Goal: Task Accomplishment & Management: Manage account settings

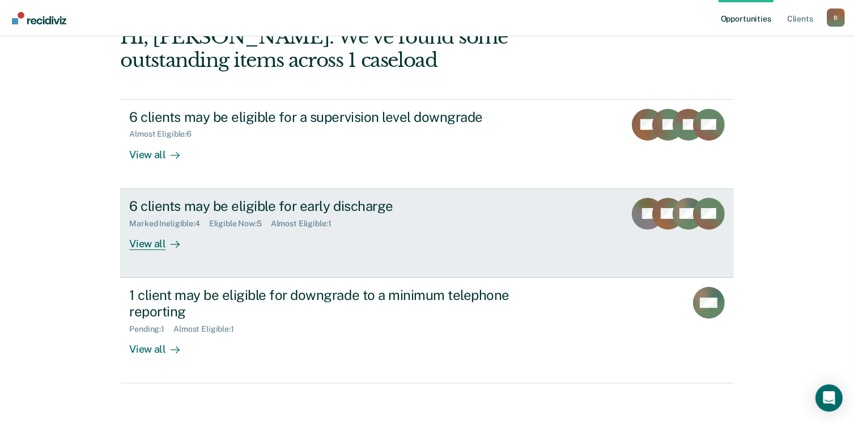
scroll to position [75, 0]
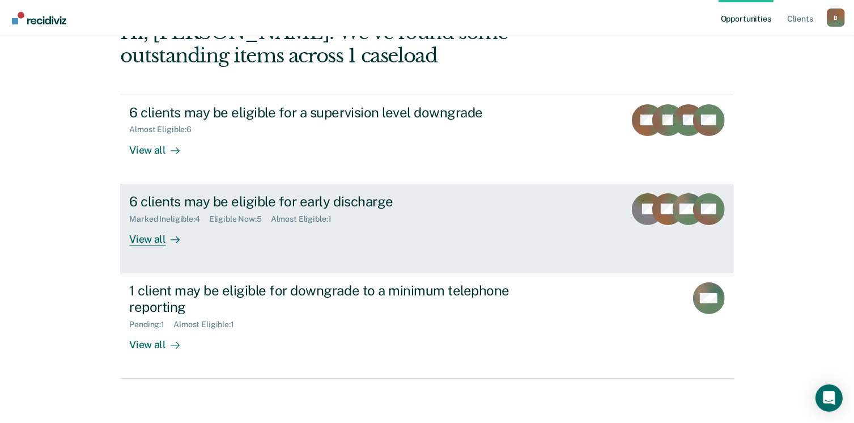
click at [204, 198] on div "6 clients may be eligible for early discharge" at bounding box center [328, 201] width 398 height 16
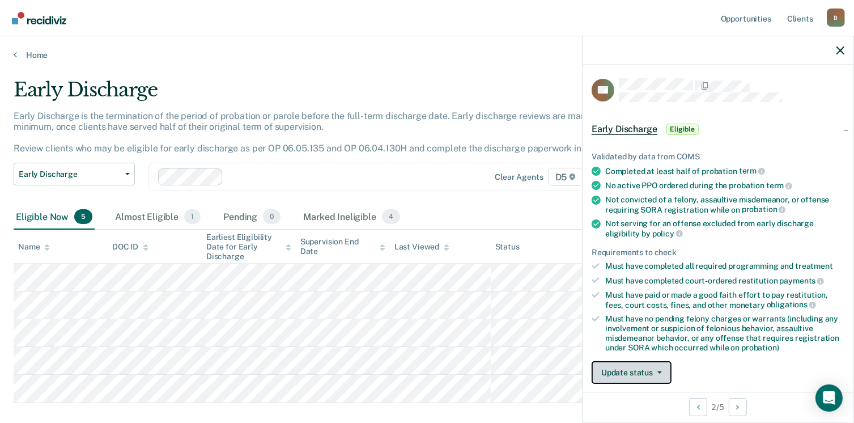
click at [635, 365] on button "Update status" at bounding box center [631, 372] width 80 height 23
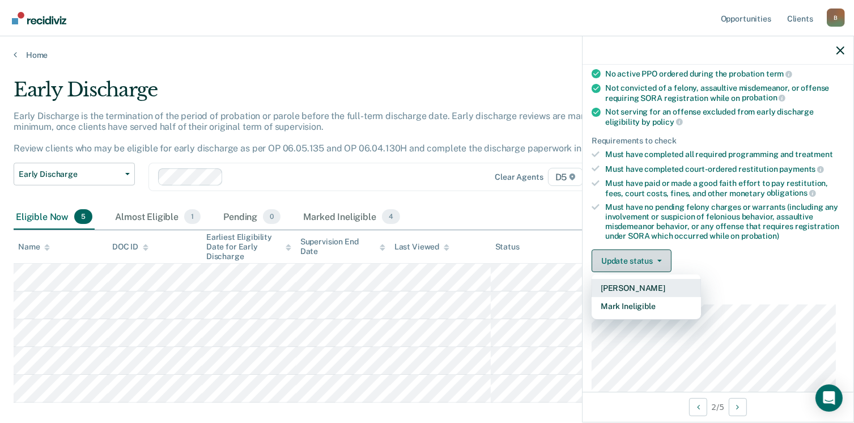
scroll to position [126, 0]
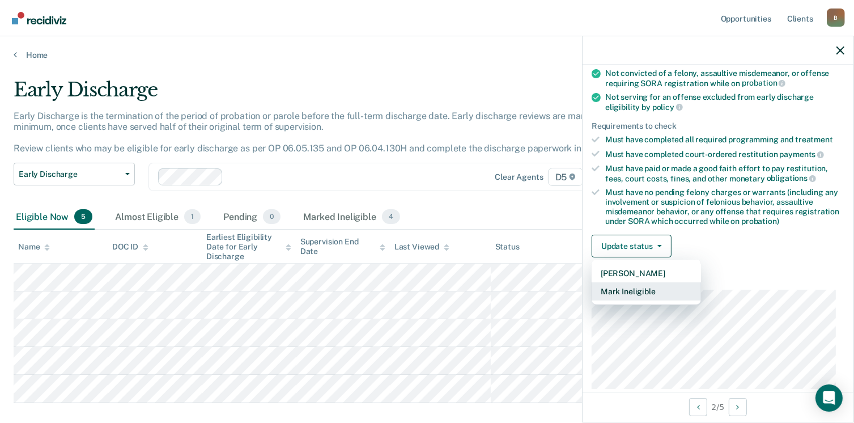
click at [646, 286] on button "Mark Ineligible" at bounding box center [645, 291] width 109 height 18
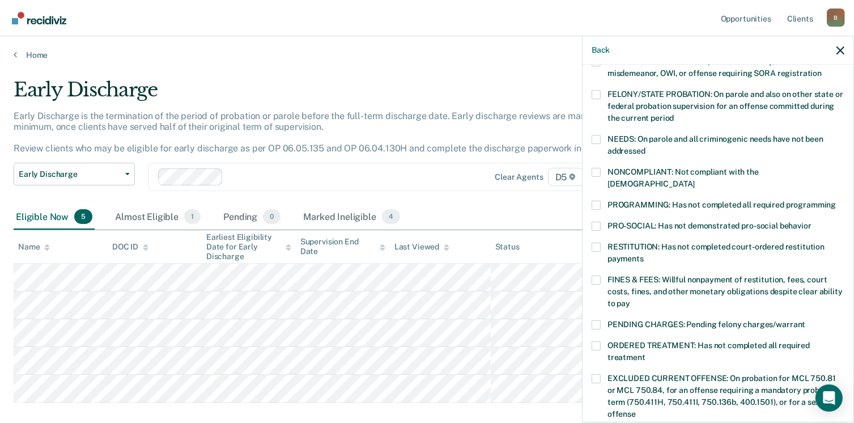
click at [594, 275] on span at bounding box center [595, 279] width 9 height 9
click at [630, 299] on input "FINES & FEES: Willful nonpayment of restitution, fees, court costs, fines, and …" at bounding box center [630, 299] width 0 height 0
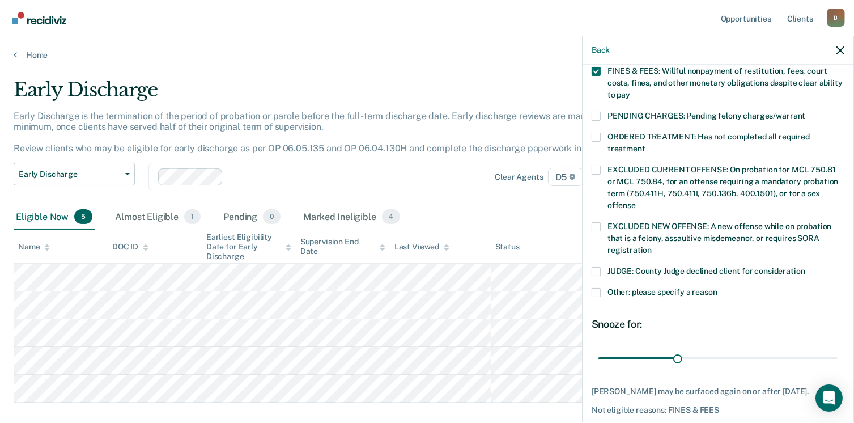
scroll to position [378, 0]
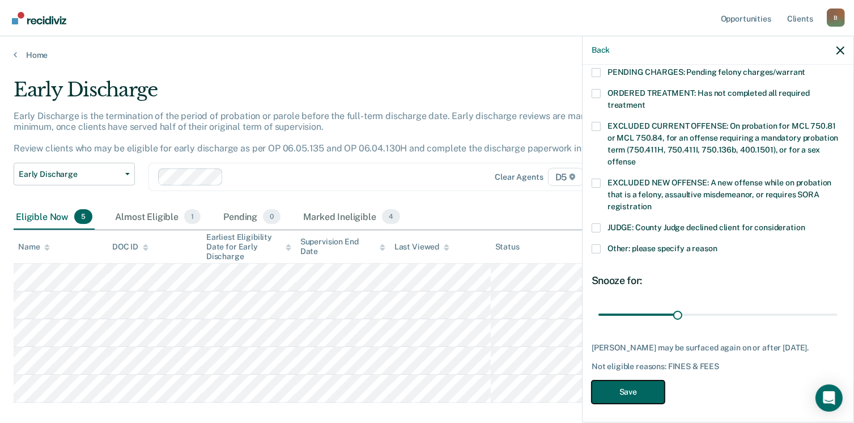
click at [645, 386] on button "Save" at bounding box center [627, 391] width 73 height 23
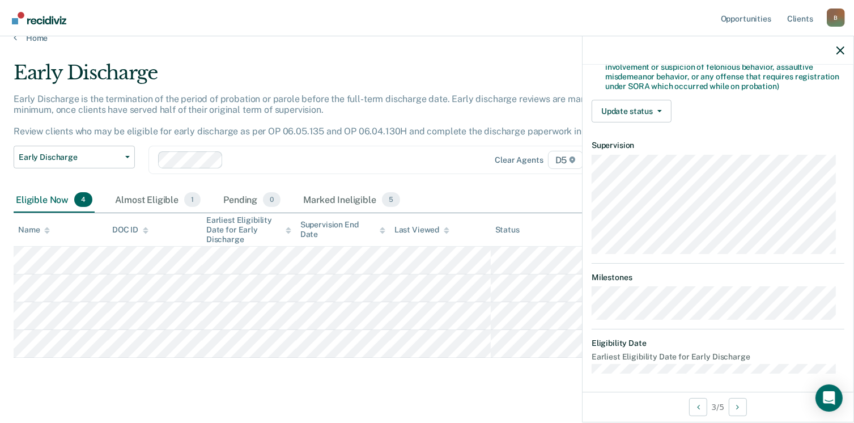
scroll to position [32, 0]
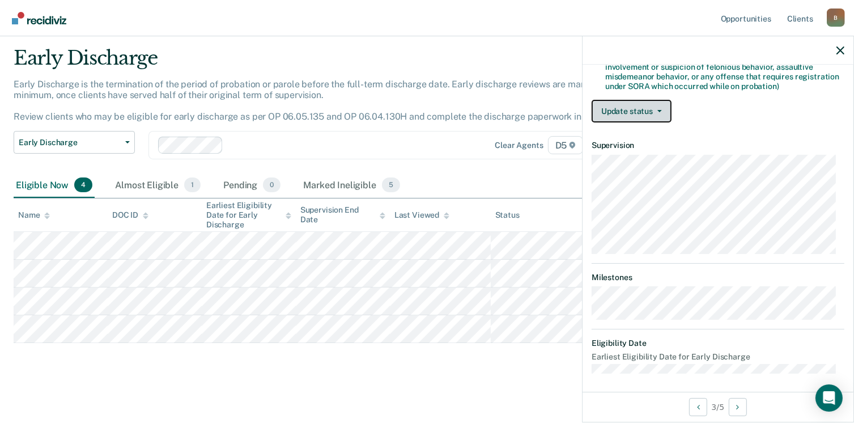
click at [644, 104] on button "Update status" at bounding box center [631, 111] width 80 height 23
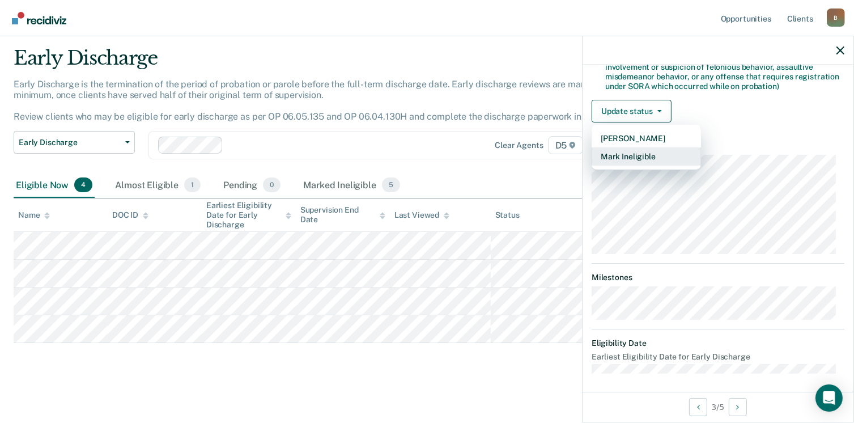
click at [649, 154] on button "Mark Ineligible" at bounding box center [645, 156] width 109 height 18
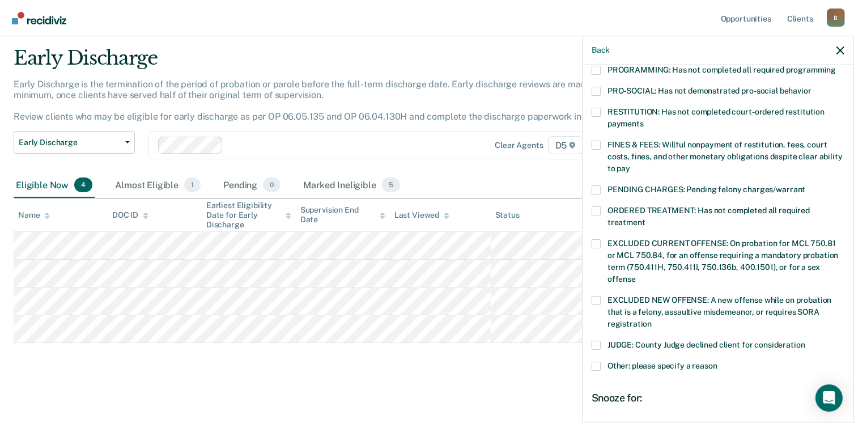
click at [598, 108] on span at bounding box center [595, 112] width 9 height 9
click at [644, 120] on input "RESTITUTION: Has not completed court-ordered restitution payments" at bounding box center [644, 120] width 0 height 0
click at [605, 206] on label "ORDERED TREATMENT: Has not completed all required treatment" at bounding box center [717, 218] width 253 height 24
click at [645, 218] on input "ORDERED TREATMENT: Has not completed all required treatment" at bounding box center [645, 218] width 0 height 0
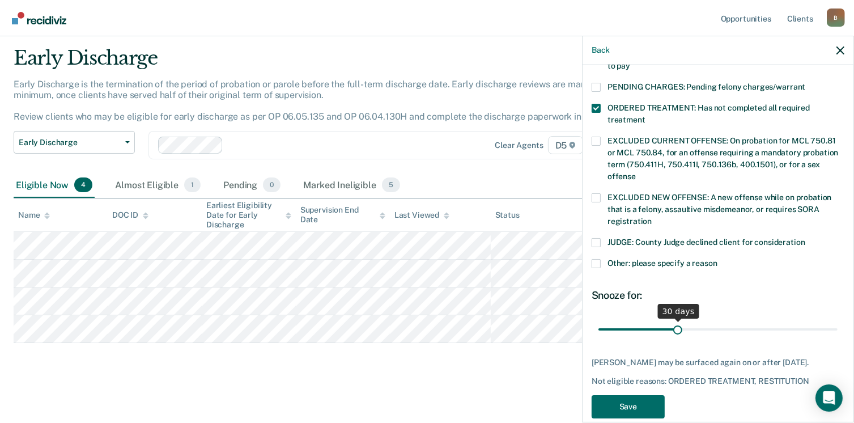
scroll to position [369, 0]
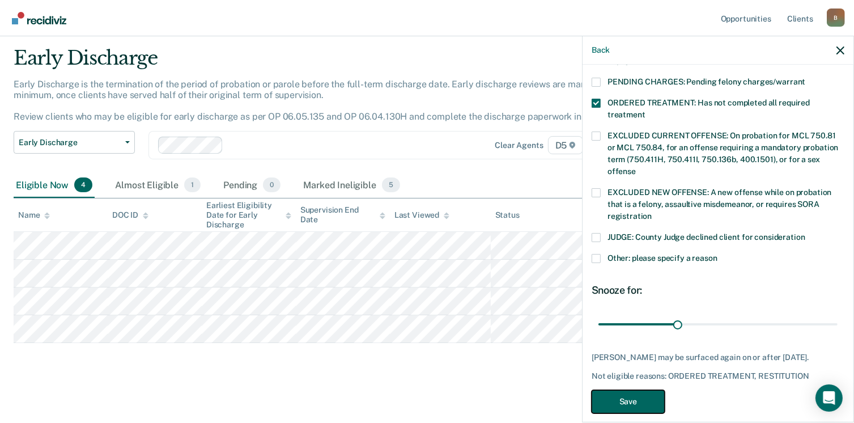
click at [625, 390] on button "Save" at bounding box center [627, 401] width 73 height 23
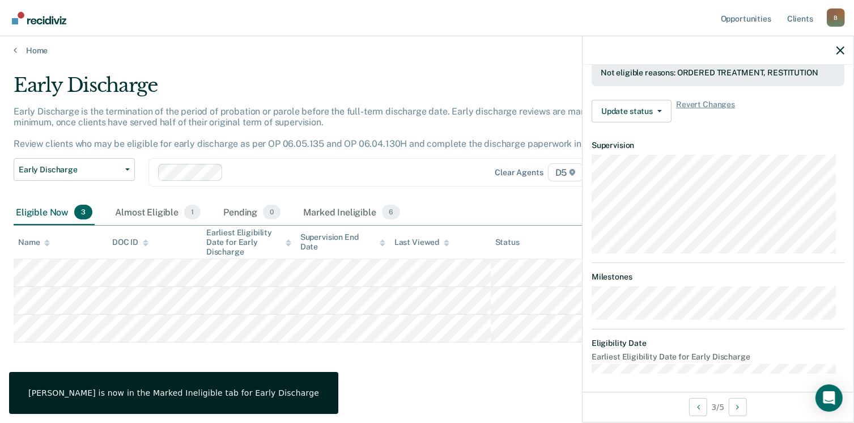
scroll to position [238, 0]
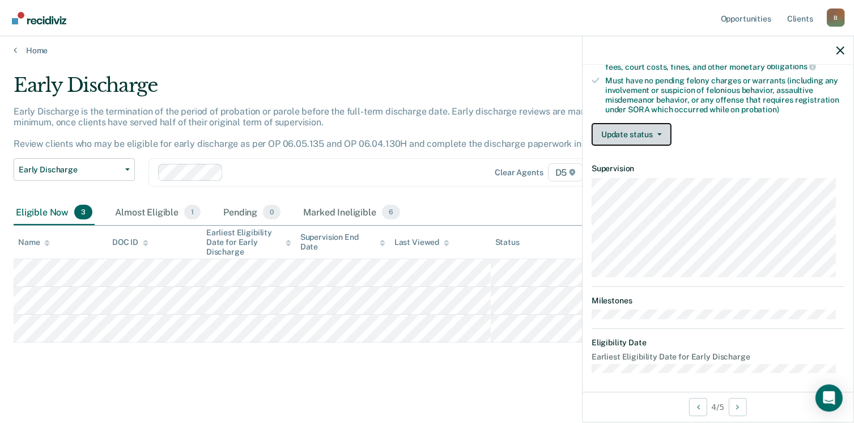
click at [621, 123] on button "Update status" at bounding box center [631, 134] width 80 height 23
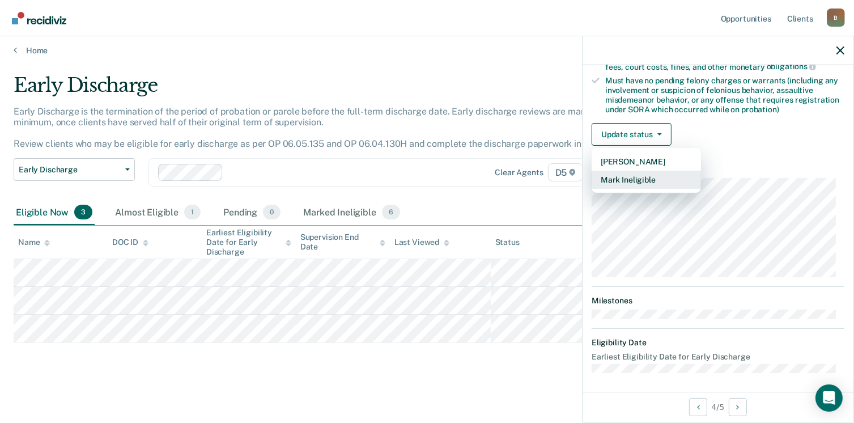
click at [631, 175] on button "Mark Ineligible" at bounding box center [645, 180] width 109 height 18
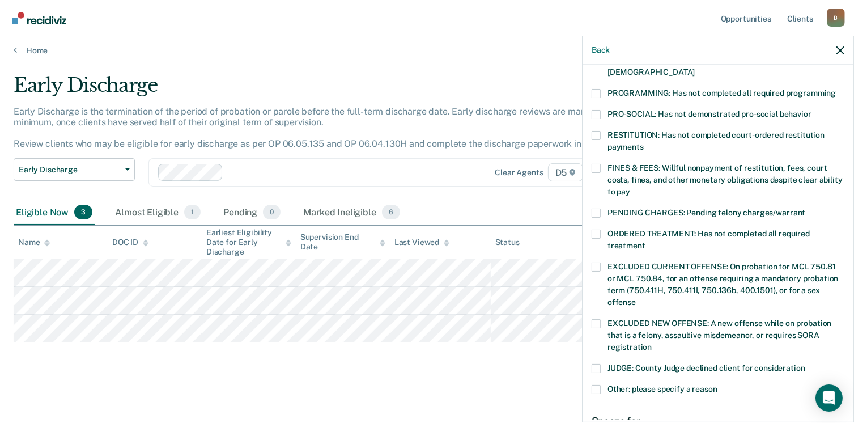
click at [596, 229] on span at bounding box center [595, 233] width 9 height 9
click at [645, 241] on input "ORDERED TREATMENT: Has not completed all required treatment" at bounding box center [645, 241] width 0 height 0
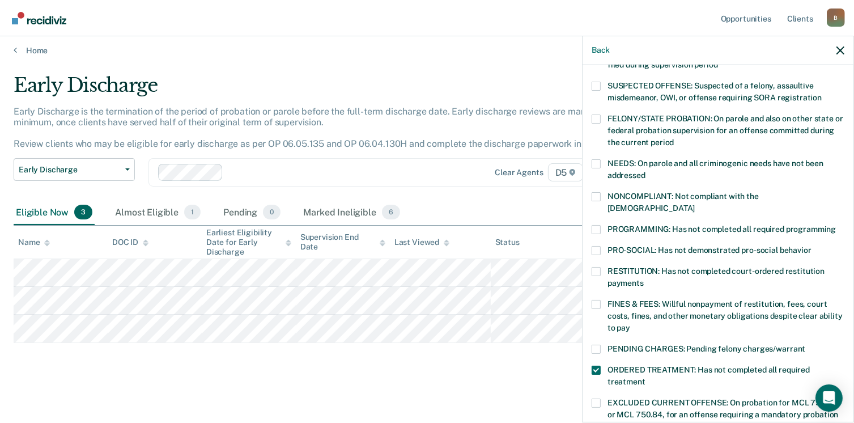
scroll to position [68, 0]
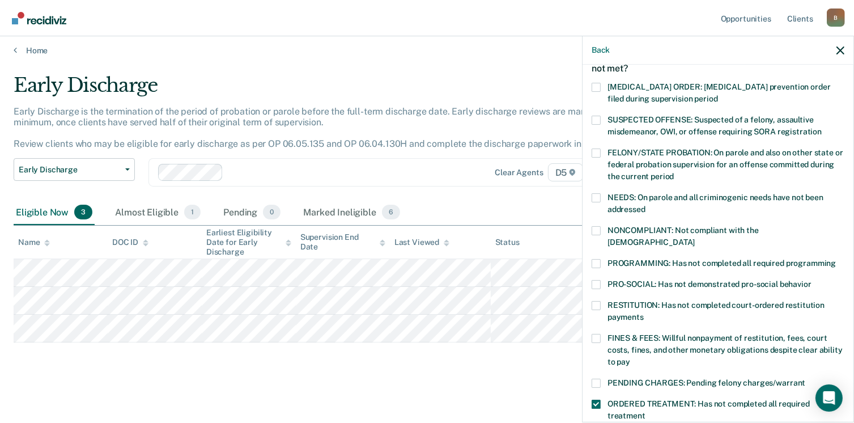
click at [595, 229] on span at bounding box center [595, 230] width 9 height 9
click at [694, 238] on input "NONCOMPLIANT: Not compliant with the [DEMOGRAPHIC_DATA]" at bounding box center [694, 238] width 0 height 0
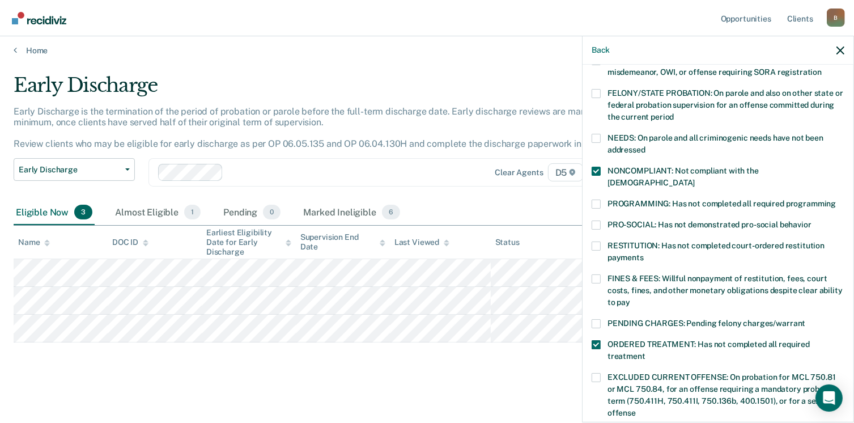
scroll to position [369, 0]
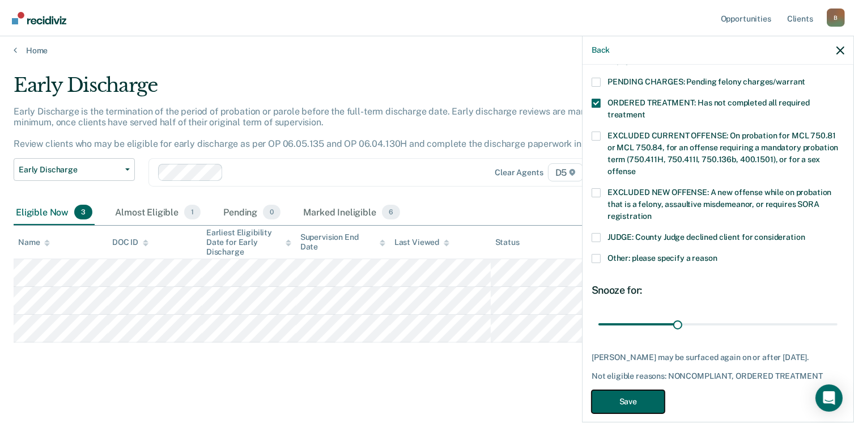
click at [633, 390] on button "Save" at bounding box center [627, 401] width 73 height 23
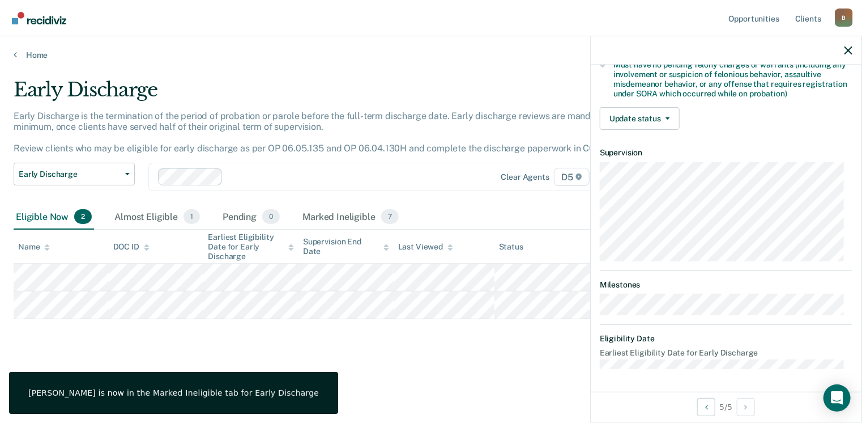
scroll to position [238, 0]
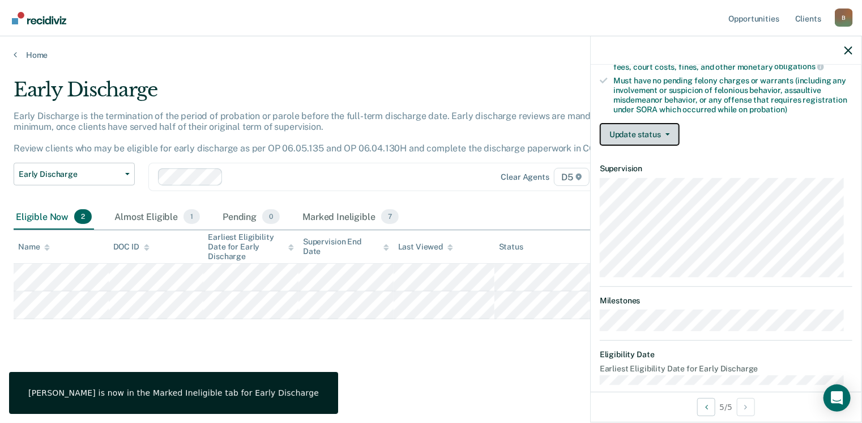
click at [651, 130] on button "Update status" at bounding box center [640, 134] width 80 height 23
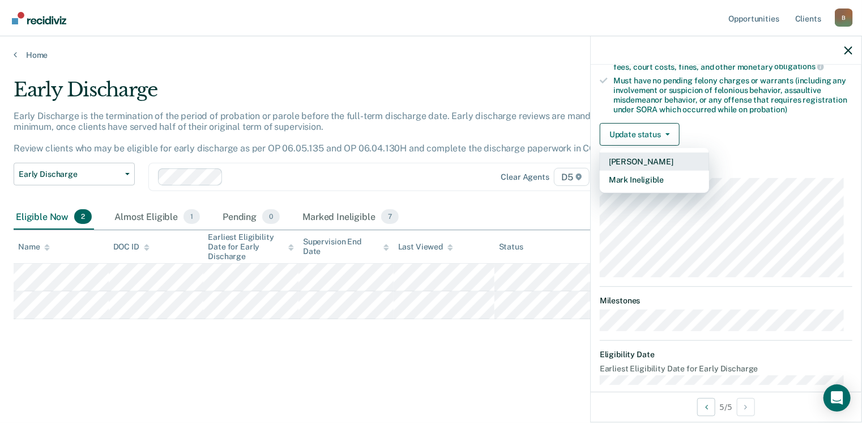
click at [639, 159] on button "[PERSON_NAME]" at bounding box center [654, 161] width 109 height 18
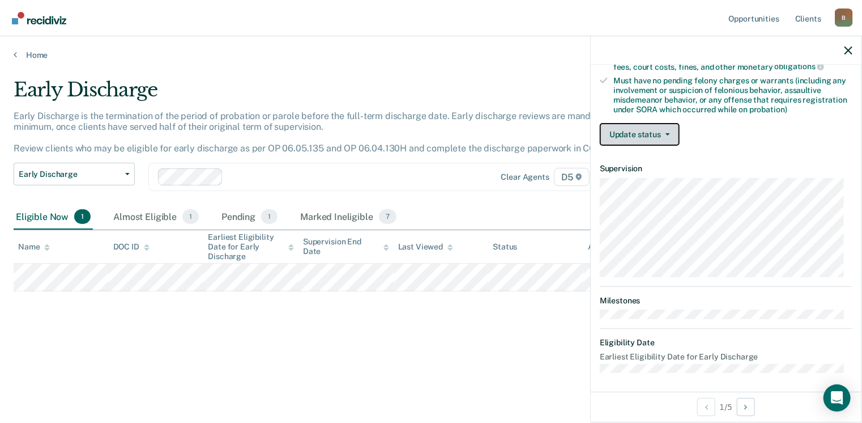
click at [647, 128] on button "Update status" at bounding box center [640, 134] width 80 height 23
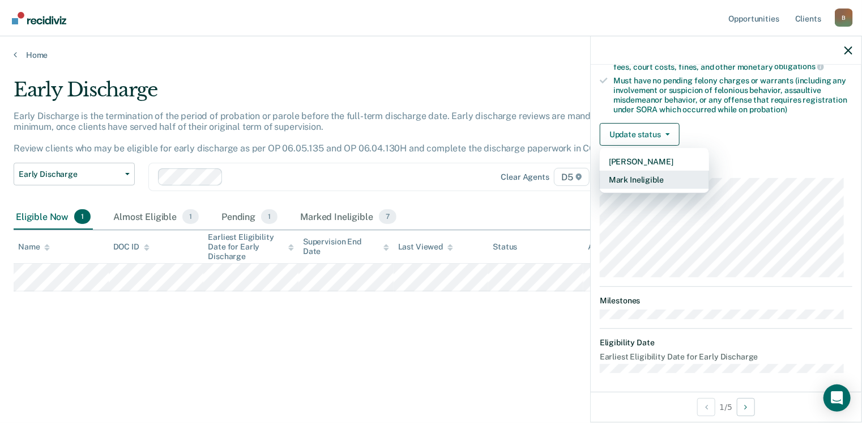
click at [638, 178] on button "Mark Ineligible" at bounding box center [654, 180] width 109 height 18
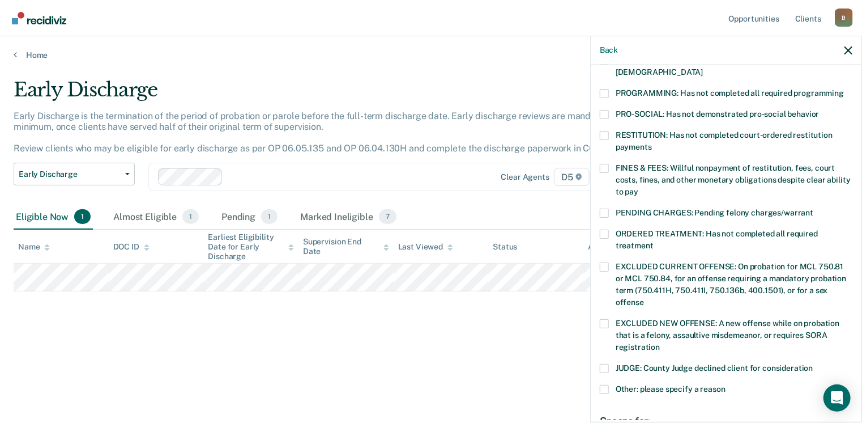
click at [605, 131] on span at bounding box center [604, 135] width 9 height 9
click at [652, 143] on input "RESTITUTION: Has not completed court-ordered restitution payments" at bounding box center [652, 143] width 0 height 0
click at [603, 164] on span at bounding box center [604, 168] width 9 height 9
click at [638, 188] on input "FINES & FEES: Willful nonpayment of restitution, fees, court costs, fines, and …" at bounding box center [638, 188] width 0 height 0
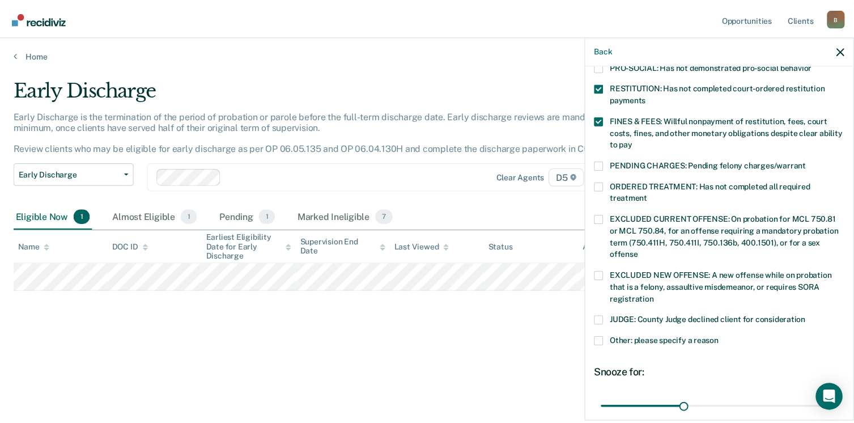
scroll to position [369, 0]
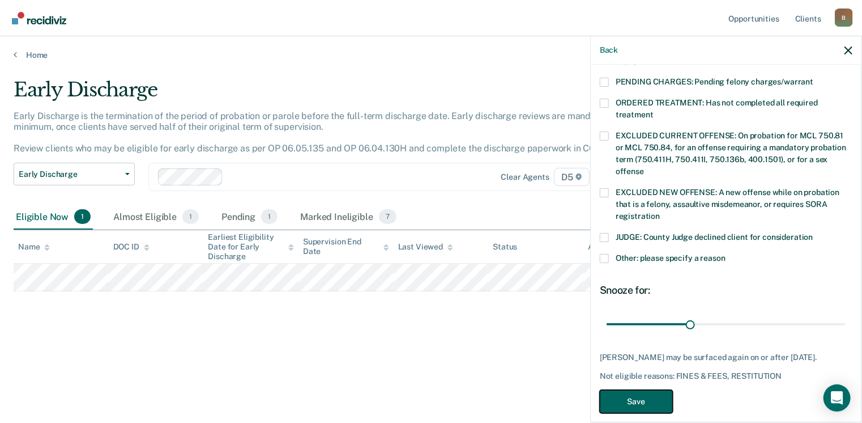
click at [649, 390] on button "Save" at bounding box center [636, 401] width 73 height 23
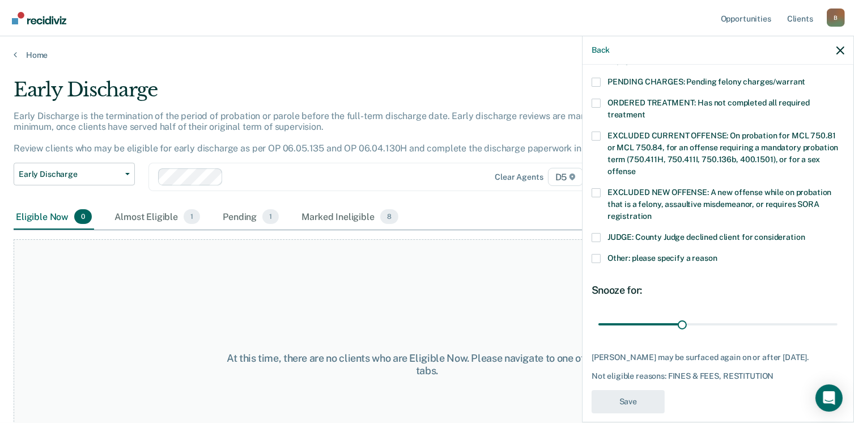
scroll to position [322, 0]
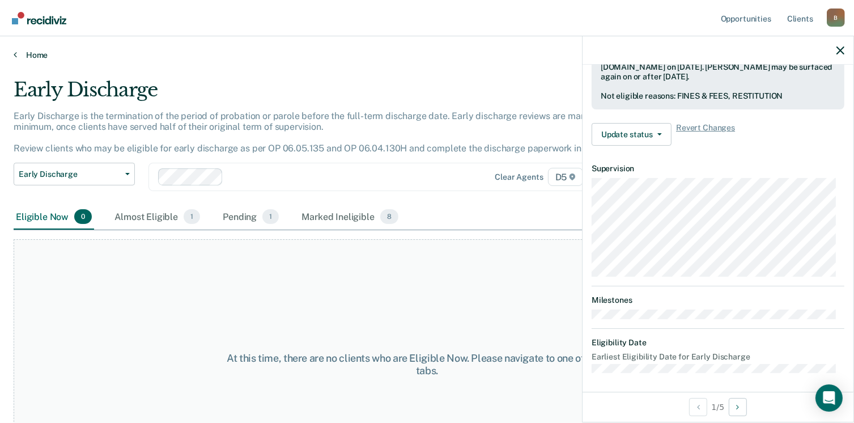
click at [16, 56] on icon at bounding box center [15, 54] width 3 height 9
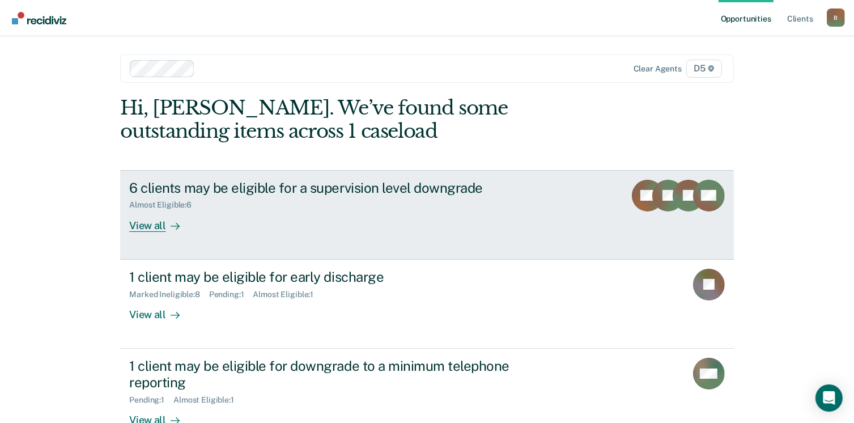
click at [137, 231] on div "View all" at bounding box center [160, 221] width 63 height 22
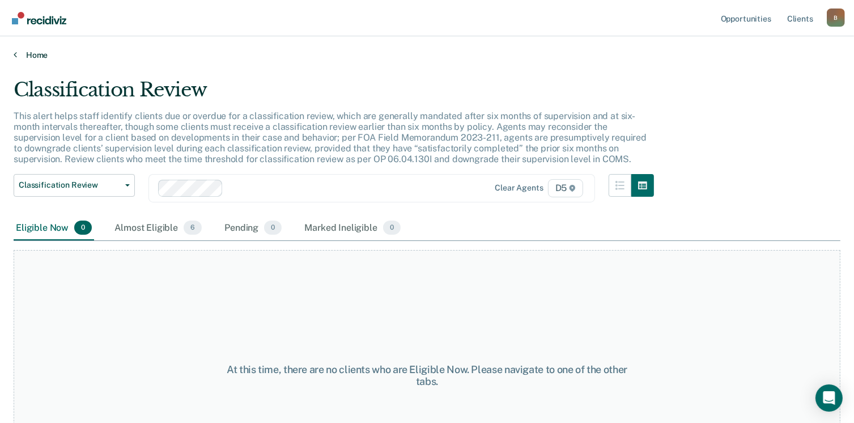
click at [15, 50] on icon at bounding box center [15, 54] width 3 height 9
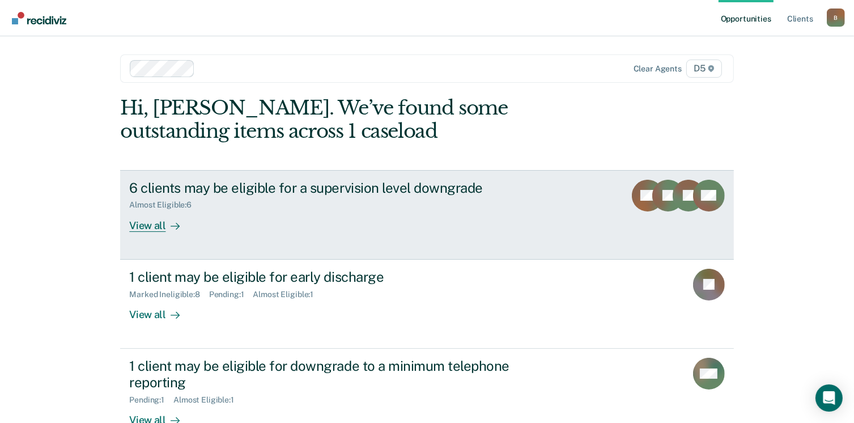
scroll to position [57, 0]
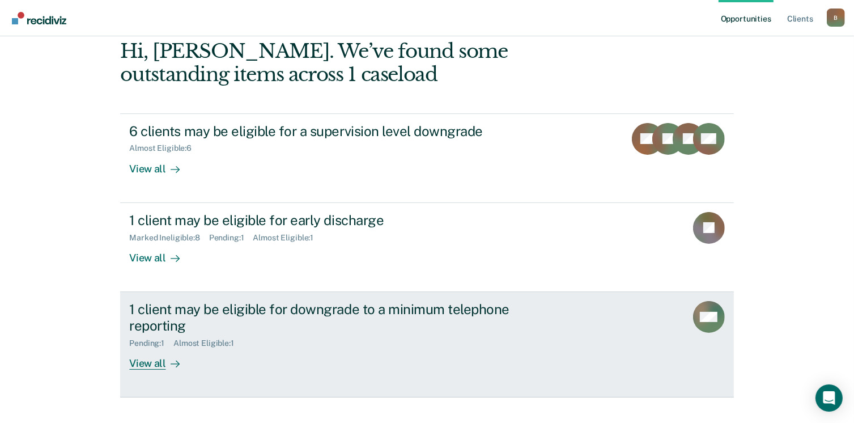
click at [140, 363] on div "View all" at bounding box center [160, 358] width 63 height 22
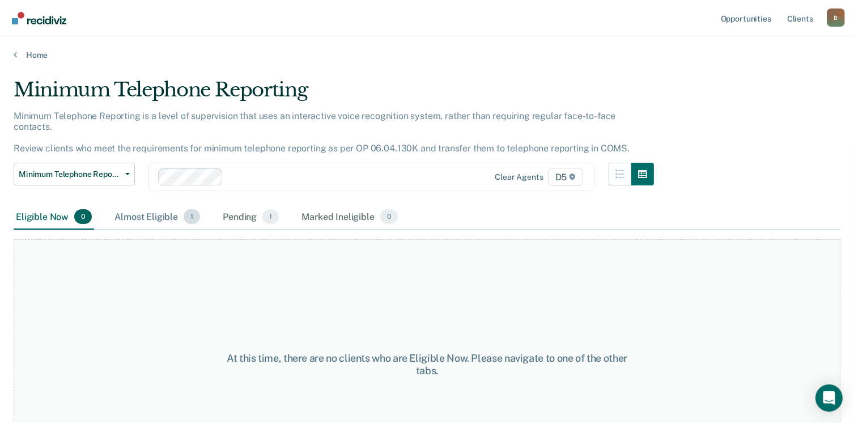
click at [142, 209] on div "Almost Eligible 1" at bounding box center [157, 216] width 90 height 25
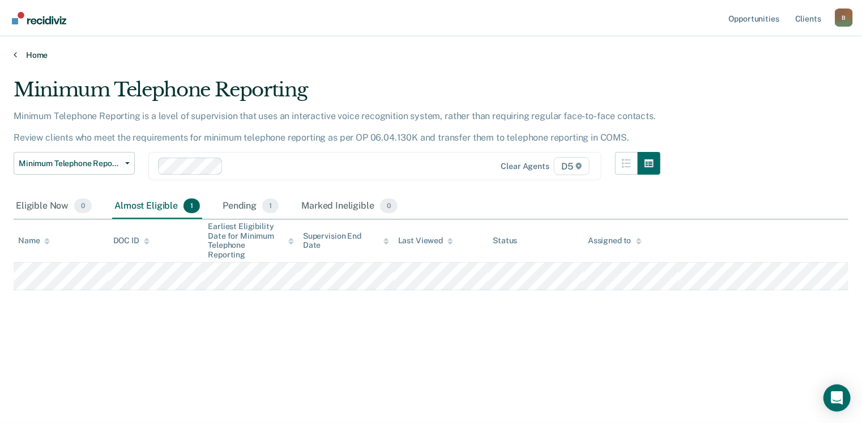
click at [18, 53] on link "Home" at bounding box center [431, 55] width 835 height 10
